Goal: Task Accomplishment & Management: Manage account settings

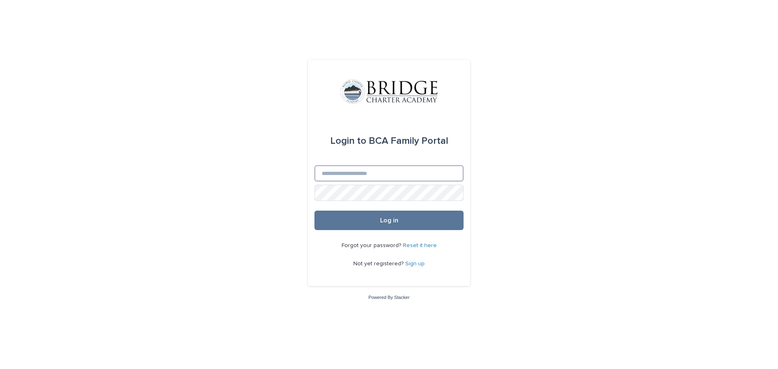
click at [361, 176] on input "Email" at bounding box center [388, 173] width 149 height 16
type input "**********"
click at [314, 211] on button "Log in" at bounding box center [388, 220] width 149 height 19
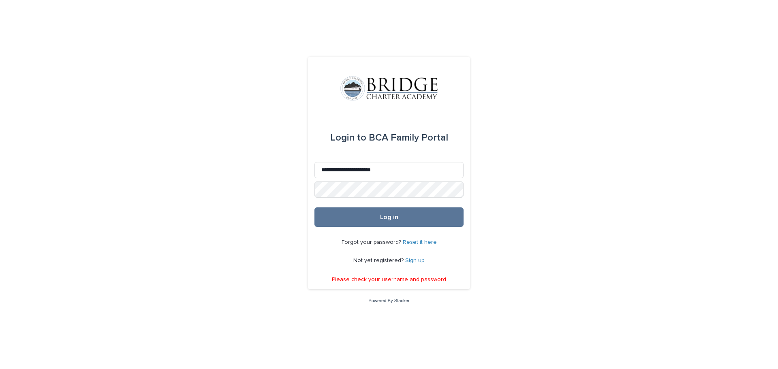
click at [464, 256] on div "**********" at bounding box center [389, 173] width 162 height 233
click at [422, 242] on link "Reset it here" at bounding box center [420, 242] width 34 height 6
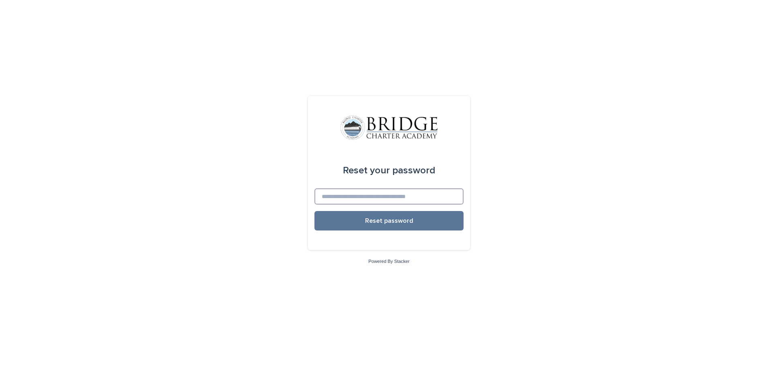
click at [368, 195] on input at bounding box center [388, 196] width 149 height 16
type input "**********"
click at [314, 211] on button "Reset password" at bounding box center [388, 220] width 149 height 19
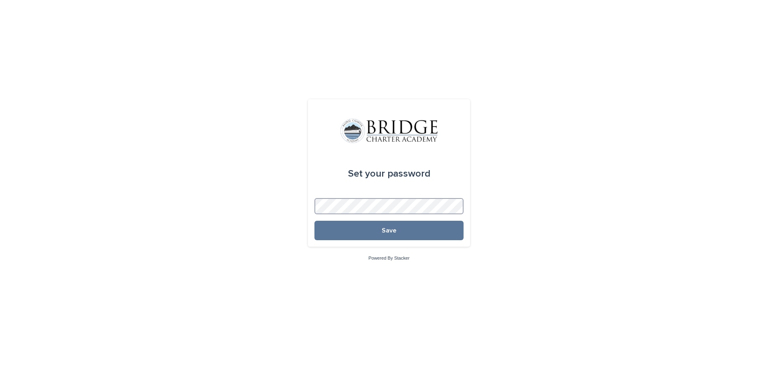
click at [314, 221] on button "Save" at bounding box center [388, 230] width 149 height 19
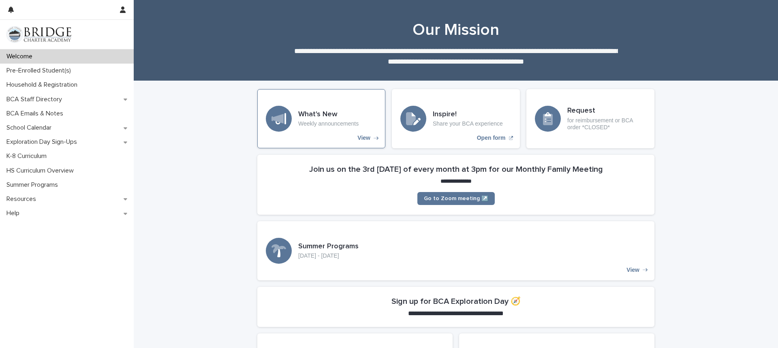
click at [364, 143] on div "What's New Weekly announcements View" at bounding box center [321, 118] width 128 height 59
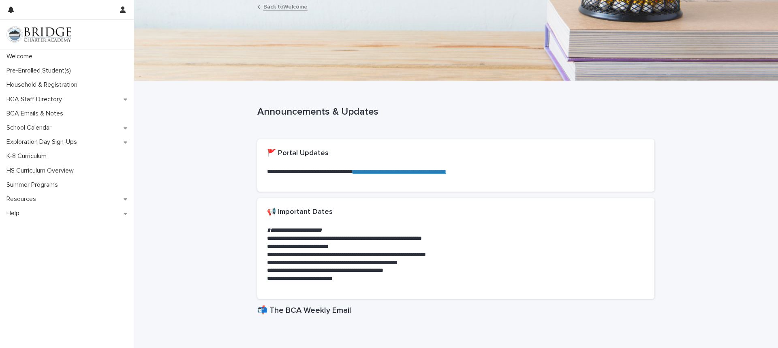
click at [283, 10] on link "Back to Welcome" at bounding box center [285, 6] width 44 height 9
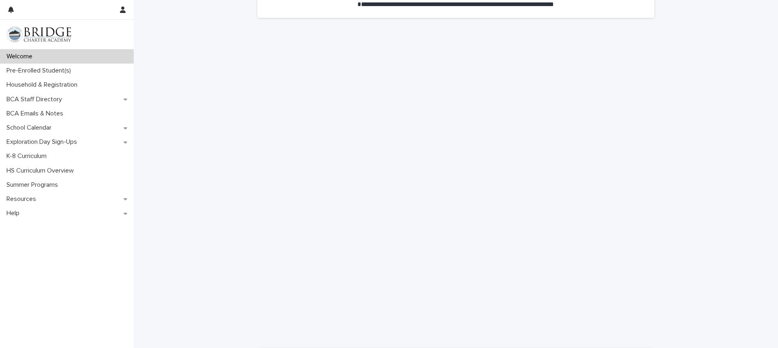
scroll to position [438, 0]
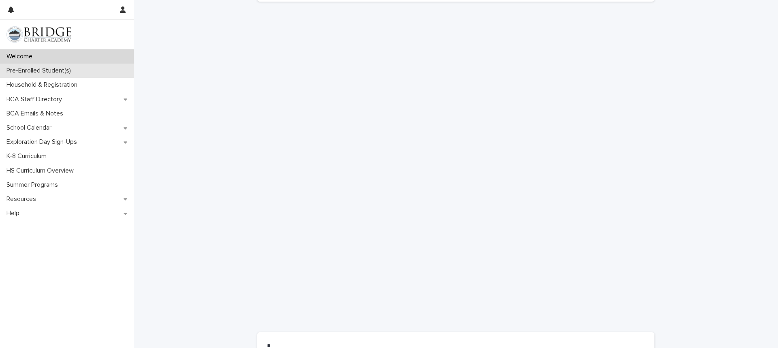
click at [26, 68] on p "Pre-Enrolled Student(s)" at bounding box center [40, 71] width 74 height 8
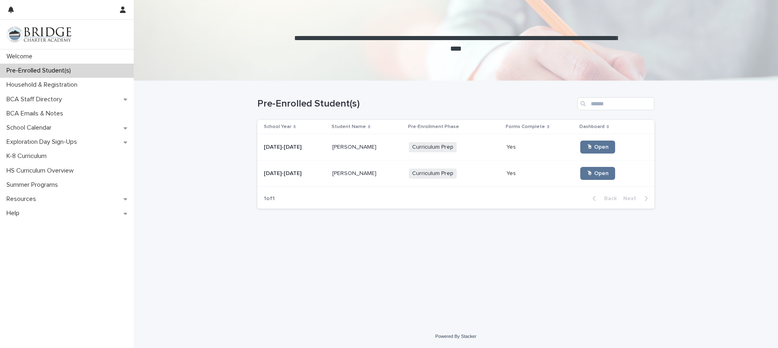
click at [390, 154] on div "Marleigh Anderson Marleigh Anderson" at bounding box center [367, 147] width 70 height 13
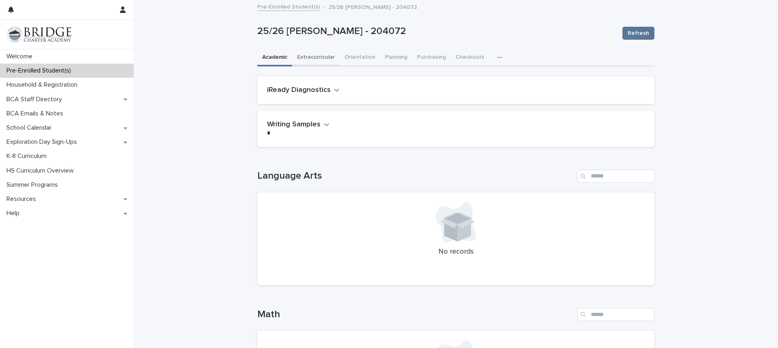
click at [320, 56] on button "Extracurricular" at bounding box center [315, 57] width 47 height 17
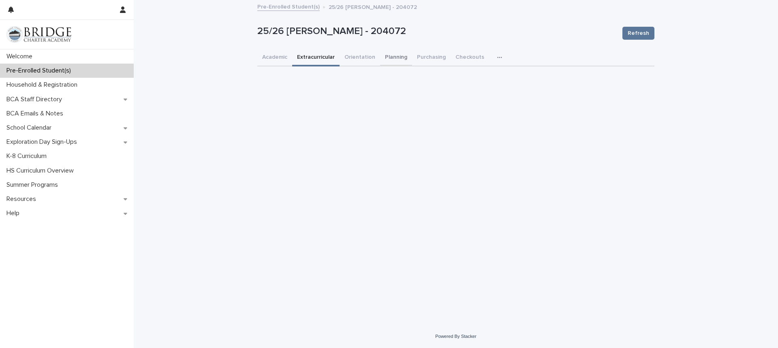
click at [391, 56] on button "Planning" at bounding box center [396, 57] width 32 height 17
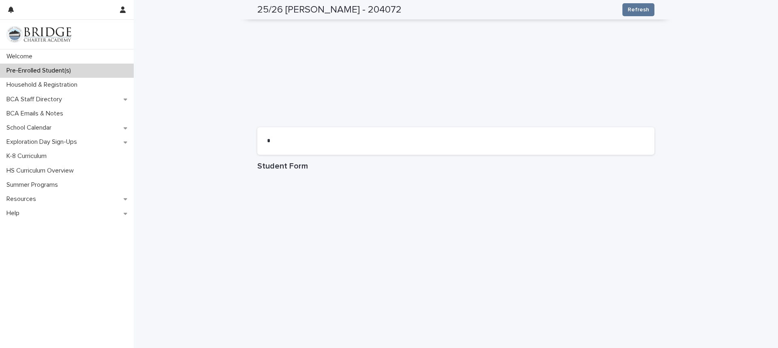
scroll to position [312, 0]
drag, startPoint x: 728, startPoint y: 59, endPoint x: 728, endPoint y: 38, distance: 20.7
click at [728, 38] on div "**********" at bounding box center [456, 217] width 644 height 1059
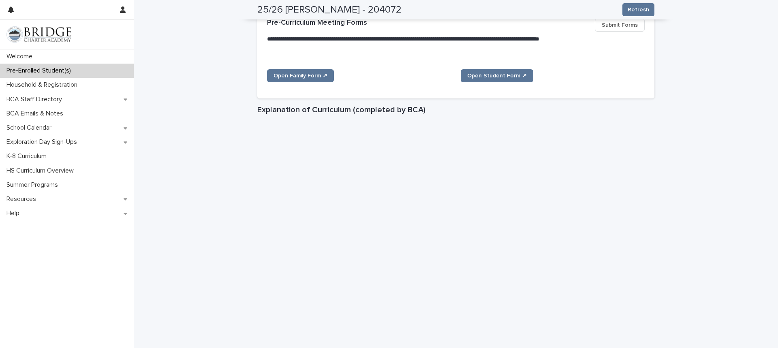
scroll to position [0, 0]
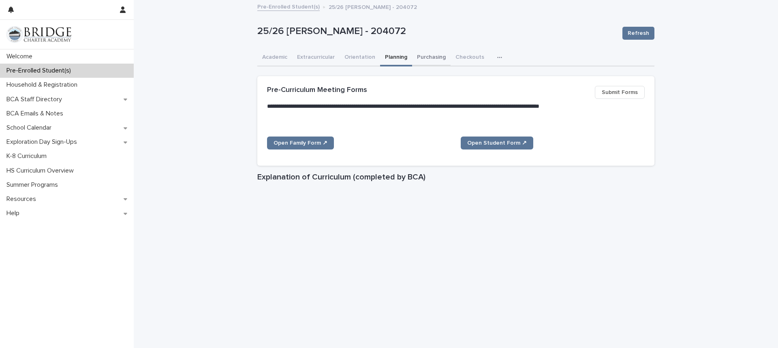
click at [426, 54] on button "Purchasing" at bounding box center [431, 57] width 38 height 17
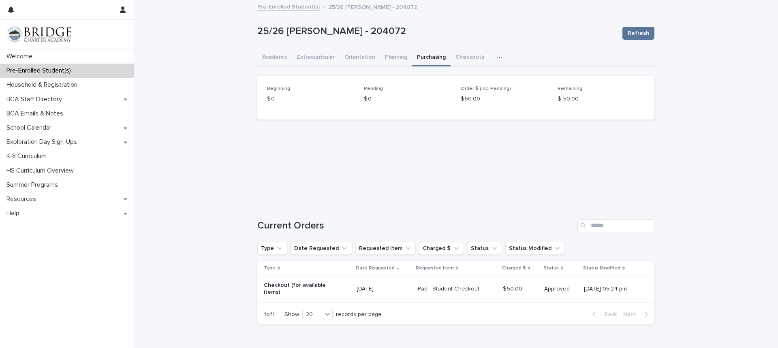
click at [708, 141] on div "Loading... Saving… Loading... Saving… 25/26 Anderson, Marleigh - 204072 Refresh…" at bounding box center [456, 186] width 644 height 371
click at [497, 58] on icon "button" at bounding box center [499, 58] width 5 height 6
click at [474, 77] on button "General" at bounding box center [473, 79] width 53 height 12
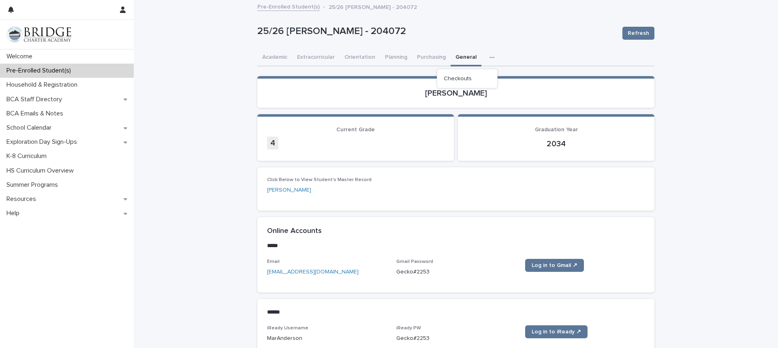
click at [733, 106] on div "**********" at bounding box center [456, 203] width 644 height 405
click at [688, 128] on div "**********" at bounding box center [456, 203] width 644 height 405
drag, startPoint x: 707, startPoint y: 216, endPoint x: 705, endPoint y: 176, distance: 39.7
click at [705, 176] on div "**********" at bounding box center [456, 203] width 644 height 405
click at [395, 337] on div "iReady Username MarAnderson iReady PW Gecko#2253 Log in to iReady ↗" at bounding box center [456, 337] width 378 height 24
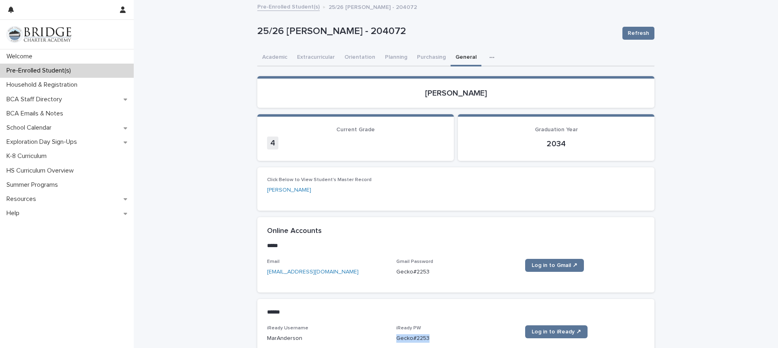
drag, startPoint x: 396, startPoint y: 336, endPoint x: 431, endPoint y: 335, distance: 35.3
click at [431, 335] on p "Gecko#2253" at bounding box center [456, 338] width 120 height 9
click at [424, 338] on p "Gecko#2253" at bounding box center [456, 338] width 120 height 9
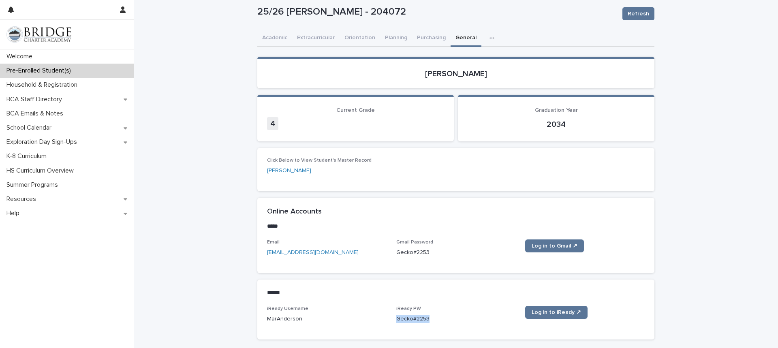
scroll to position [26, 0]
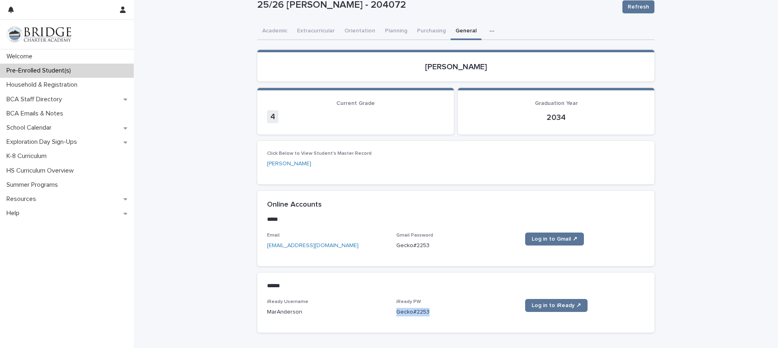
drag, startPoint x: 430, startPoint y: 338, endPoint x: 395, endPoint y: 339, distance: 34.5
click at [395, 339] on div "**********" at bounding box center [455, 166] width 405 height 385
click at [408, 312] on p "Gecko#2253" at bounding box center [456, 312] width 120 height 9
click at [399, 312] on p "Gecko#2253" at bounding box center [456, 312] width 120 height 9
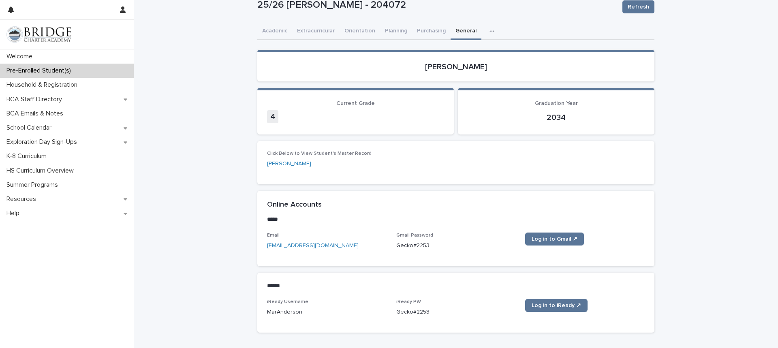
click at [399, 312] on p "Gecko#2253" at bounding box center [456, 312] width 120 height 9
copy div "Gecko#2253 Log in to iReady ↗ Loading... Saving…"
click at [546, 307] on span "Log in to iReady ↗" at bounding box center [556, 306] width 49 height 6
click at [224, 74] on div "**********" at bounding box center [456, 176] width 644 height 405
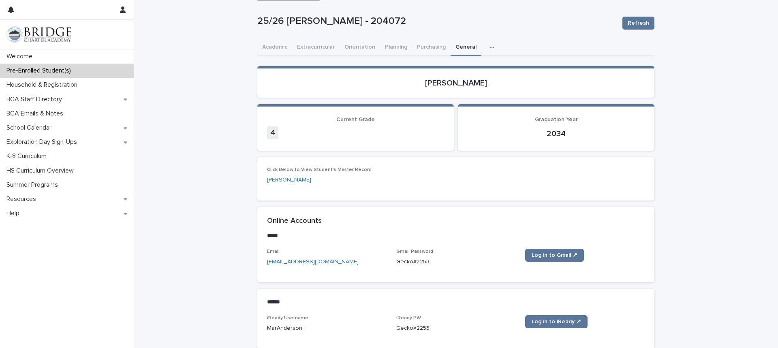
scroll to position [0, 0]
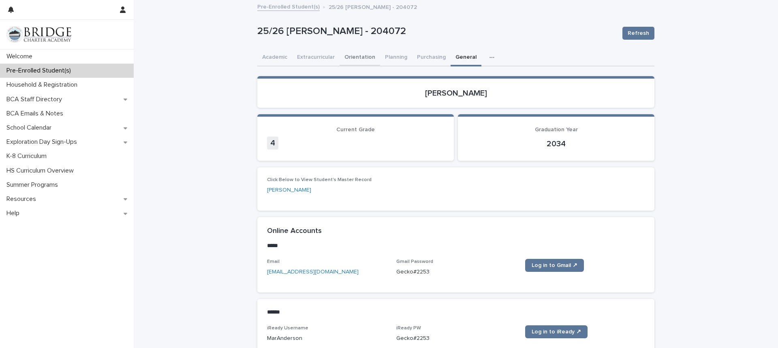
click at [350, 60] on button "Orientation" at bounding box center [359, 57] width 41 height 17
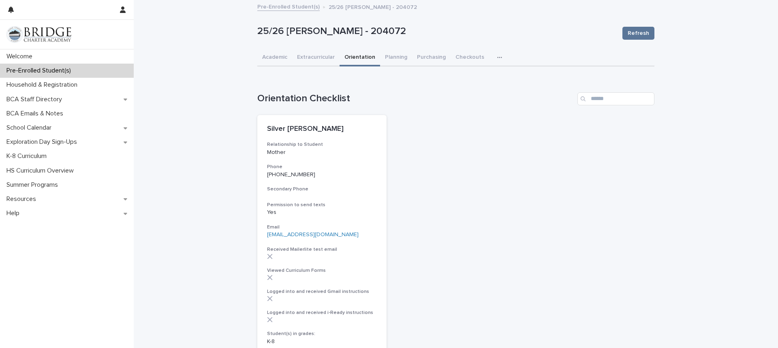
click at [230, 147] on div "Loading... Saving… Loading... Saving… 25/26 Anderson, Marleigh - 204072 Refresh…" at bounding box center [456, 248] width 644 height 495
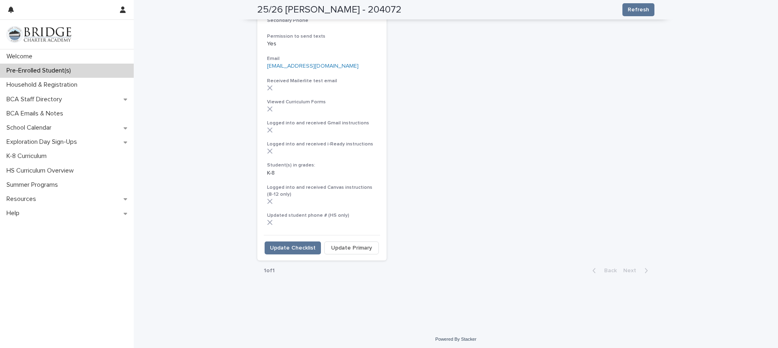
scroll to position [171, 0]
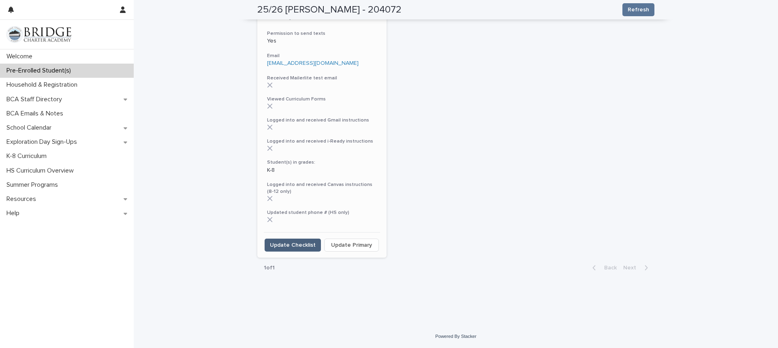
click at [304, 245] on span "Update Checklist" at bounding box center [293, 245] width 46 height 8
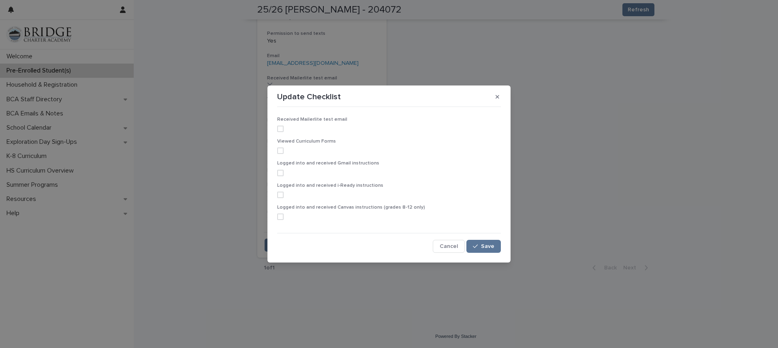
click at [281, 128] on span at bounding box center [280, 129] width 6 height 6
click at [280, 153] on span at bounding box center [280, 150] width 6 height 6
click at [279, 173] on span at bounding box center [280, 173] width 6 height 6
click at [281, 198] on span at bounding box center [280, 195] width 6 height 6
click at [479, 246] on div "button" at bounding box center [477, 246] width 8 height 6
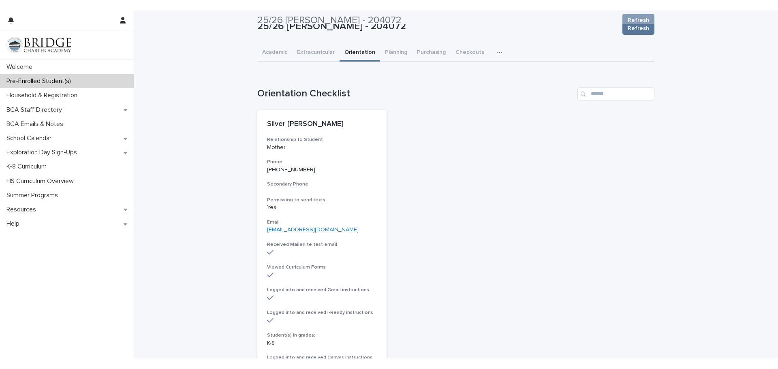
scroll to position [0, 0]
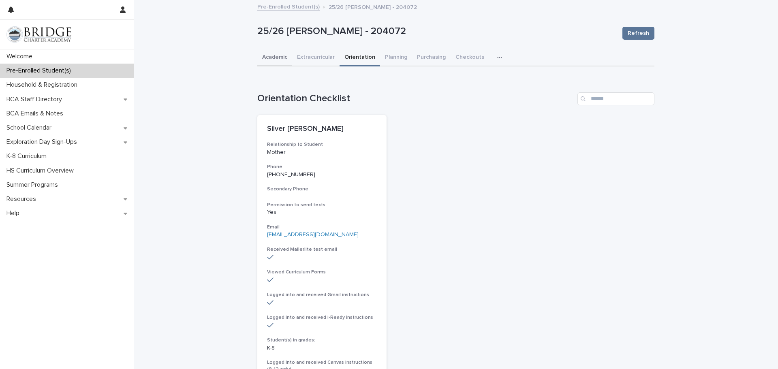
click at [271, 58] on button "Academic" at bounding box center [274, 57] width 35 height 17
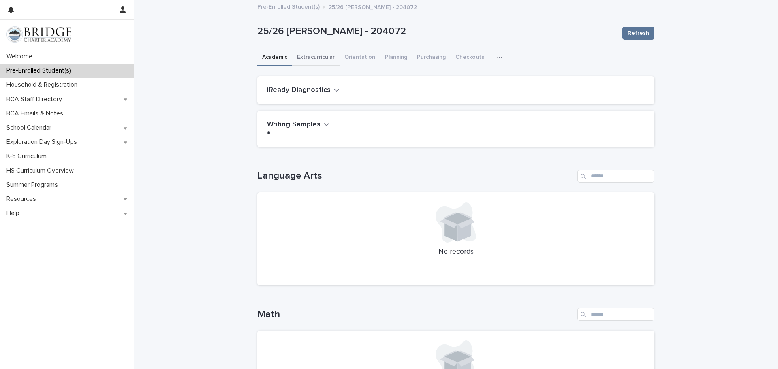
click at [307, 60] on button "Extracurricular" at bounding box center [315, 57] width 47 height 17
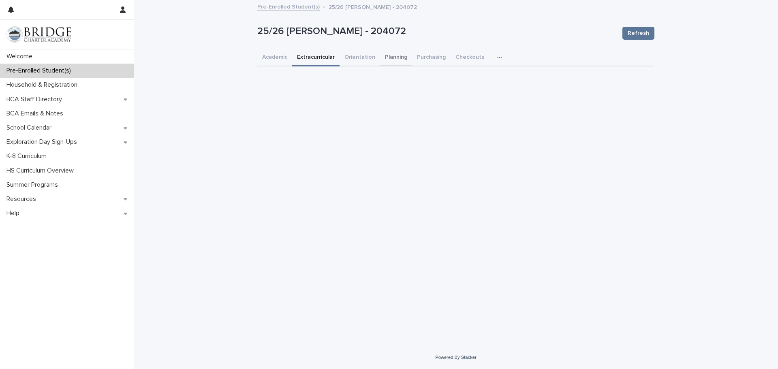
click at [392, 61] on button "Planning" at bounding box center [396, 57] width 32 height 17
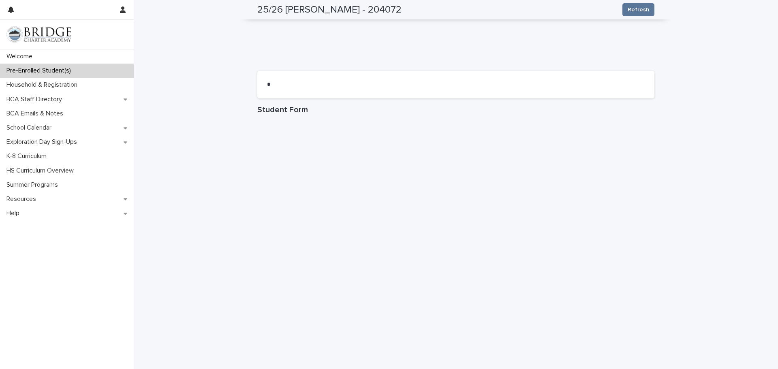
scroll to position [643, 0]
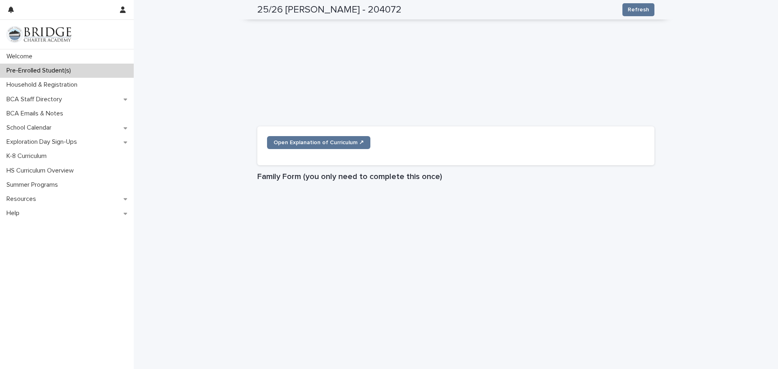
scroll to position [592, 0]
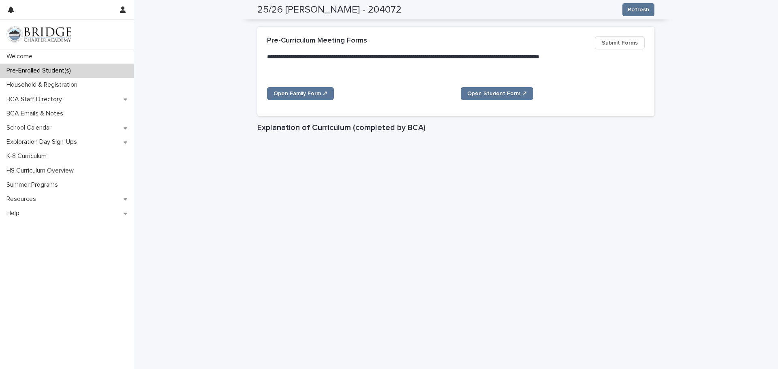
scroll to position [0, 0]
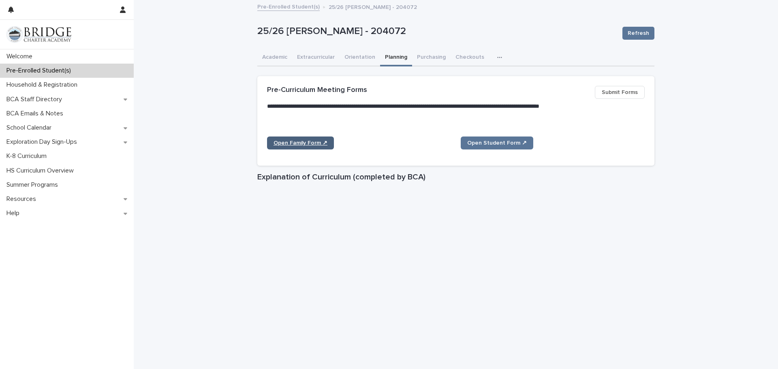
click at [301, 146] on link "Open Family Form ↗" at bounding box center [300, 143] width 67 height 13
